Goal: Find specific page/section: Find specific page/section

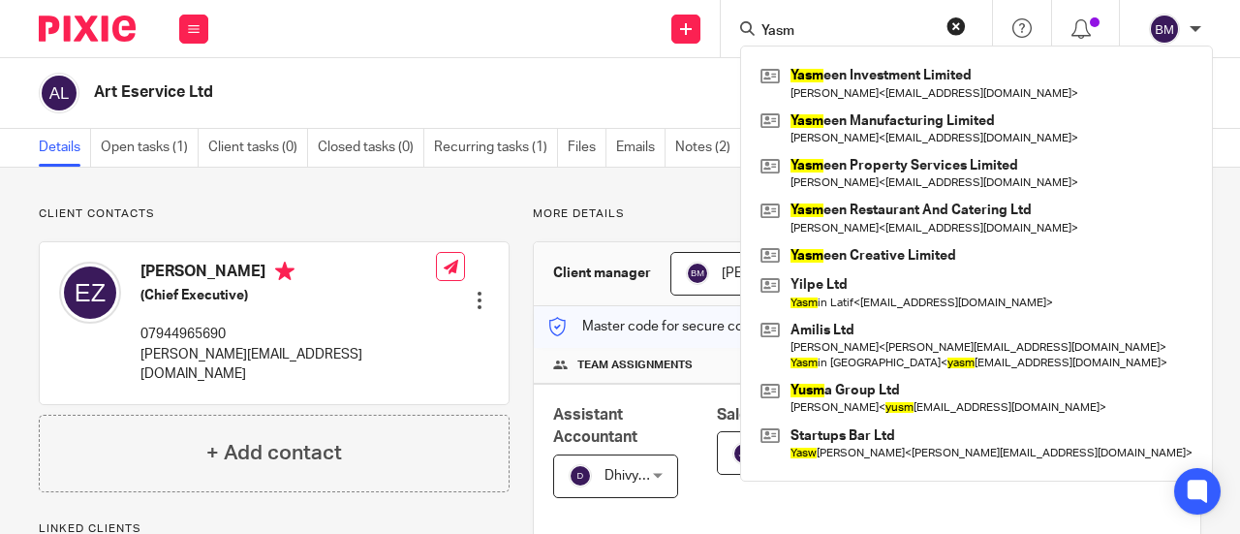
scroll to position [581, 0]
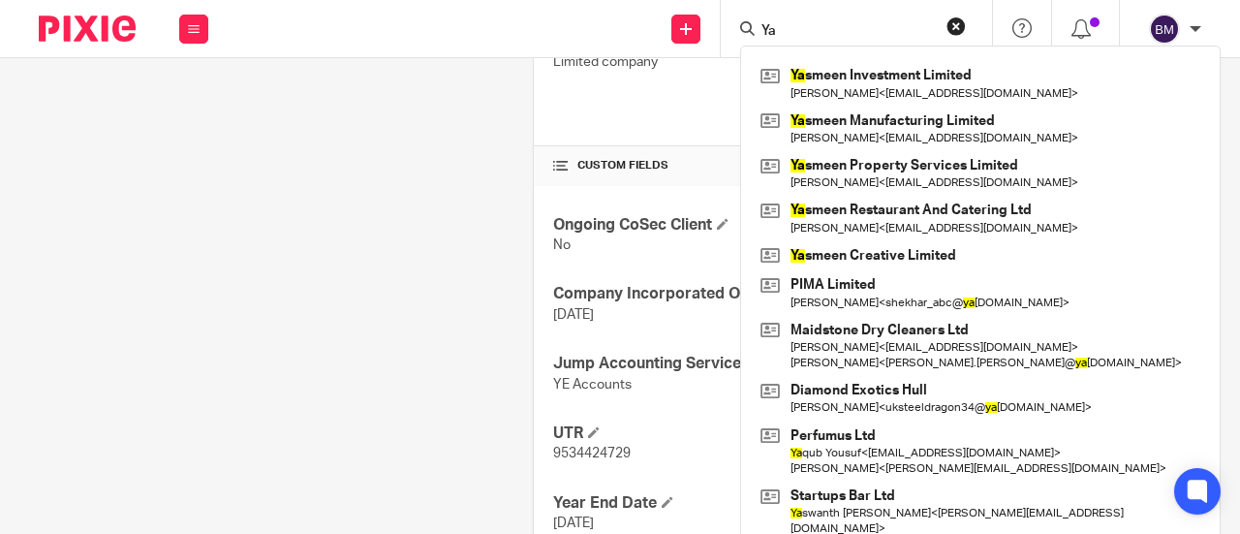
type input "Y"
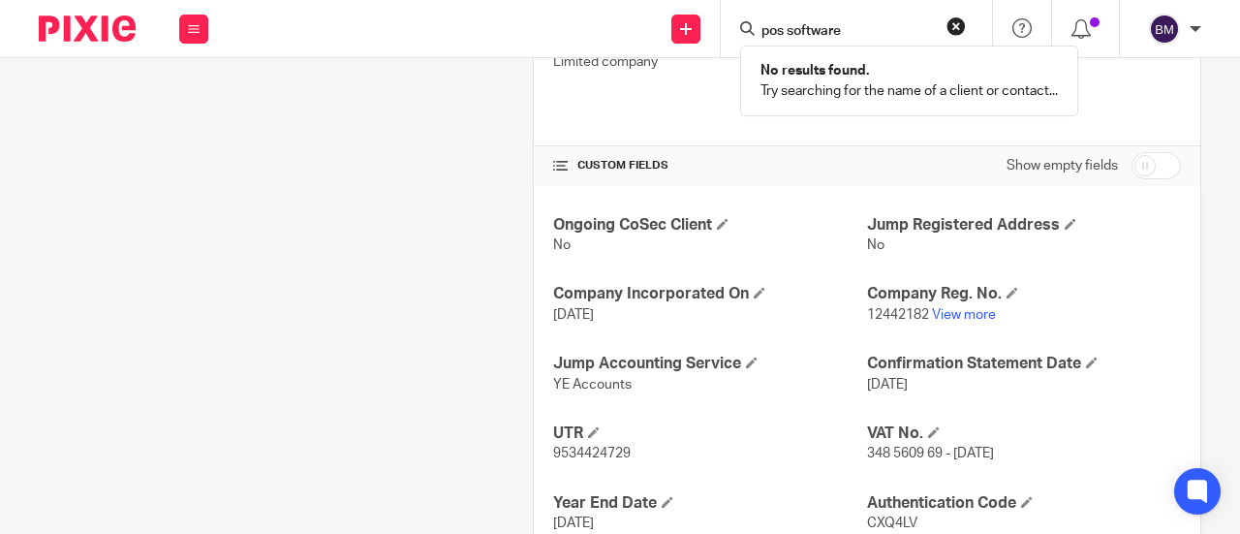
click button "submit" at bounding box center [0, 0] width 0 height 0
click at [868, 27] on input "pos software" at bounding box center [847, 31] width 174 height 17
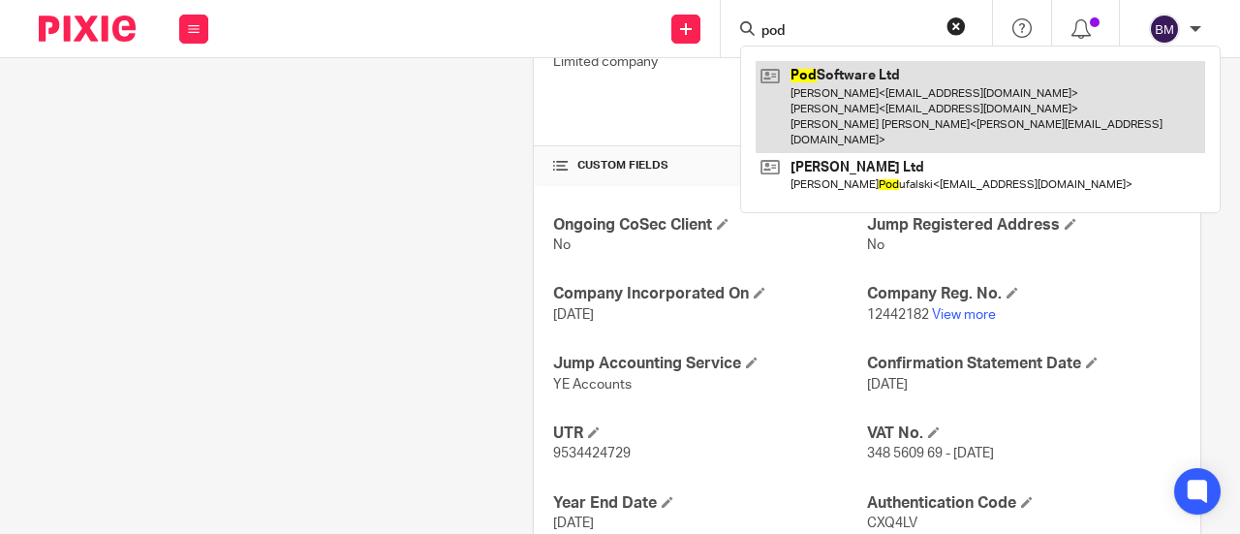
type input "pod"
click at [895, 82] on link at bounding box center [981, 107] width 450 height 92
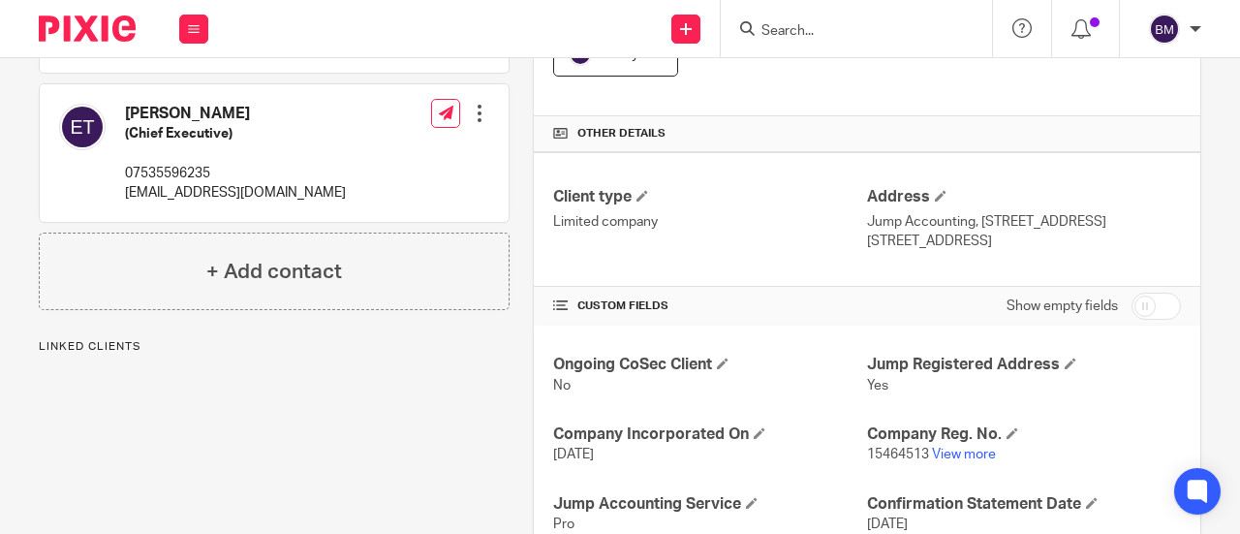
scroll to position [581, 0]
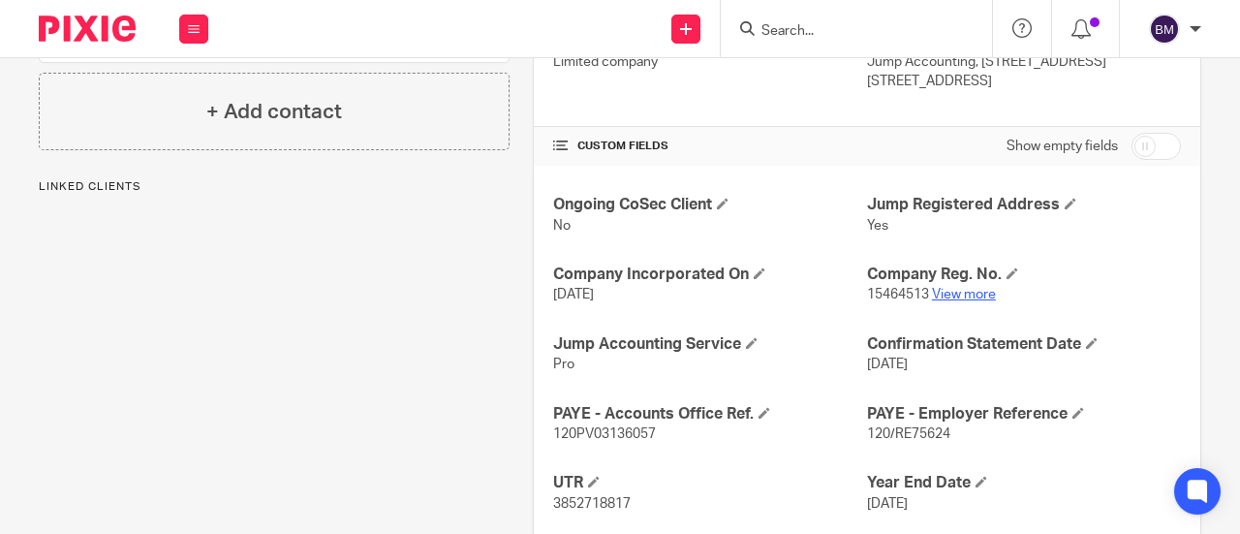
click at [984, 295] on link "View more" at bounding box center [964, 295] width 64 height 14
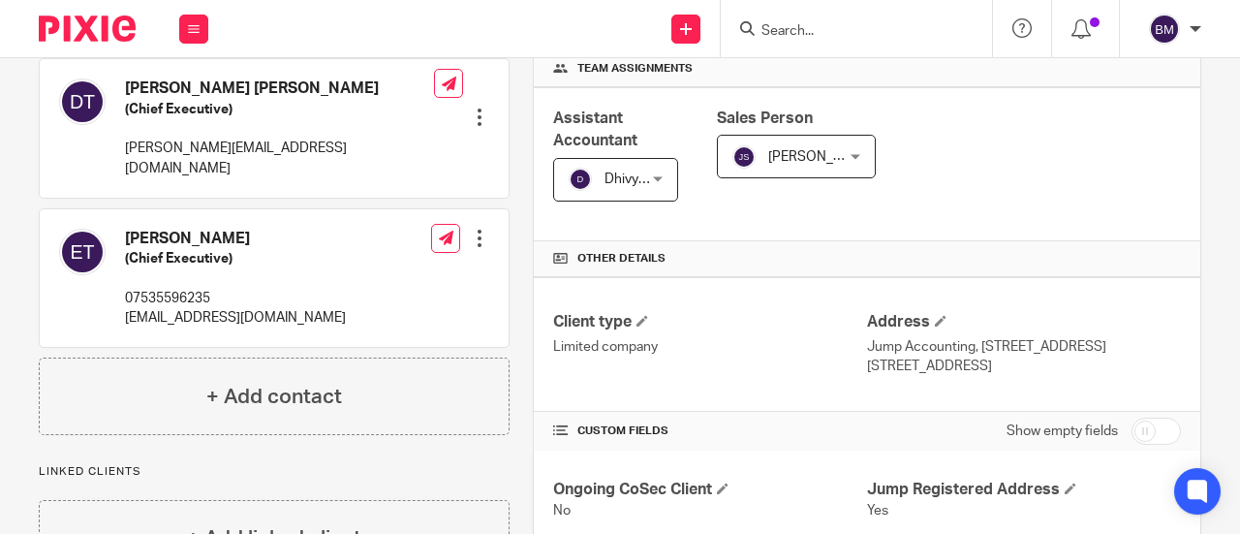
scroll to position [194, 0]
